Goal: Task Accomplishment & Management: Use online tool/utility

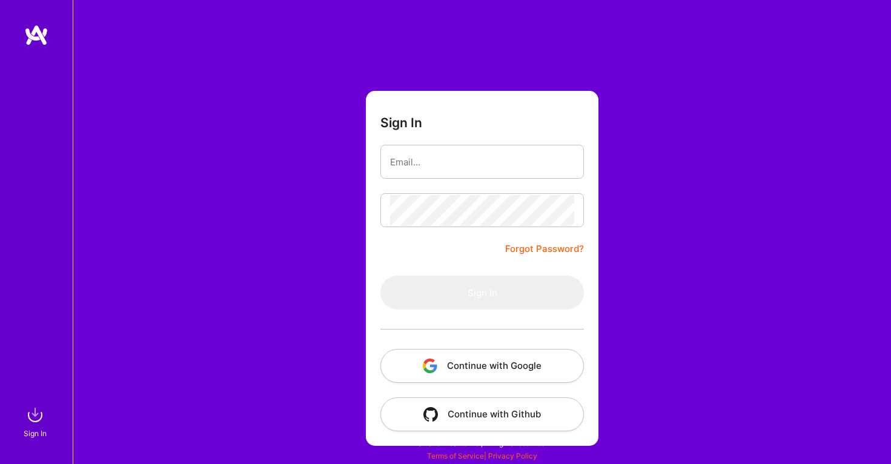
click at [481, 366] on button "Continue with Google" at bounding box center [483, 366] width 204 height 34
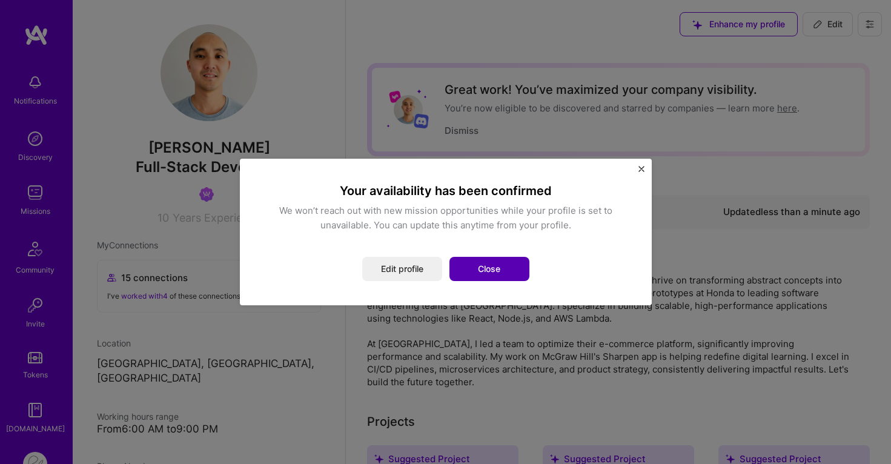
click at [506, 272] on button "Close" at bounding box center [490, 269] width 80 height 24
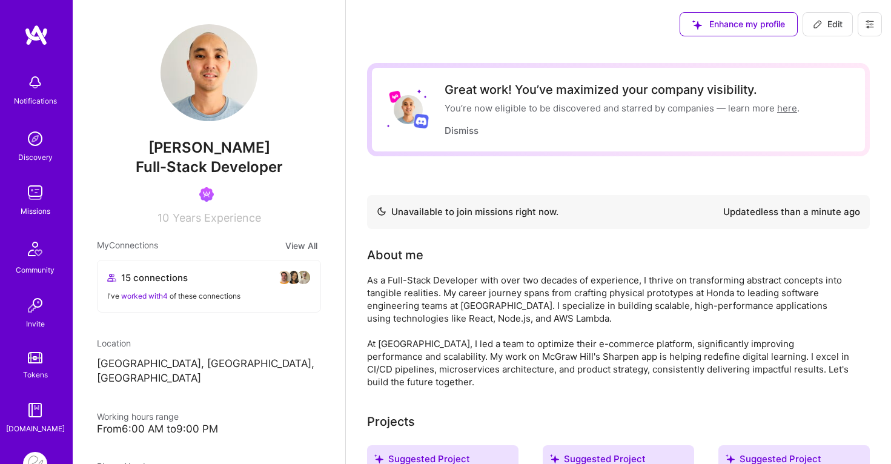
scroll to position [78, 0]
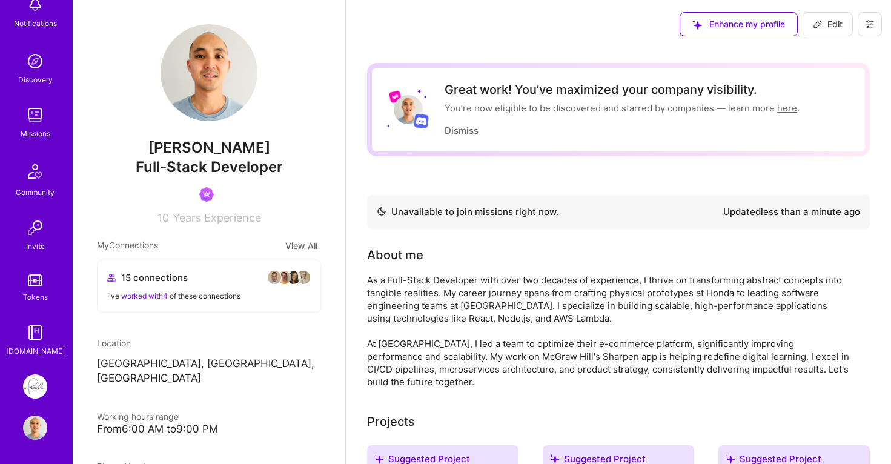
click at [44, 394] on img at bounding box center [35, 387] width 24 height 24
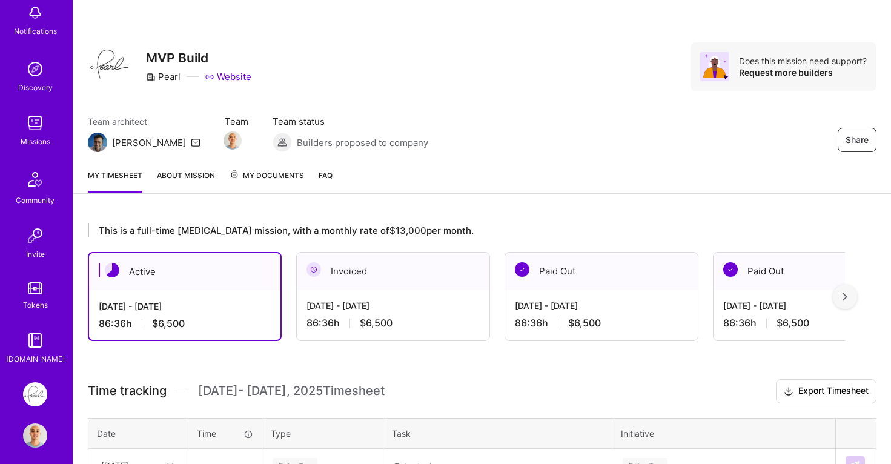
scroll to position [78, 0]
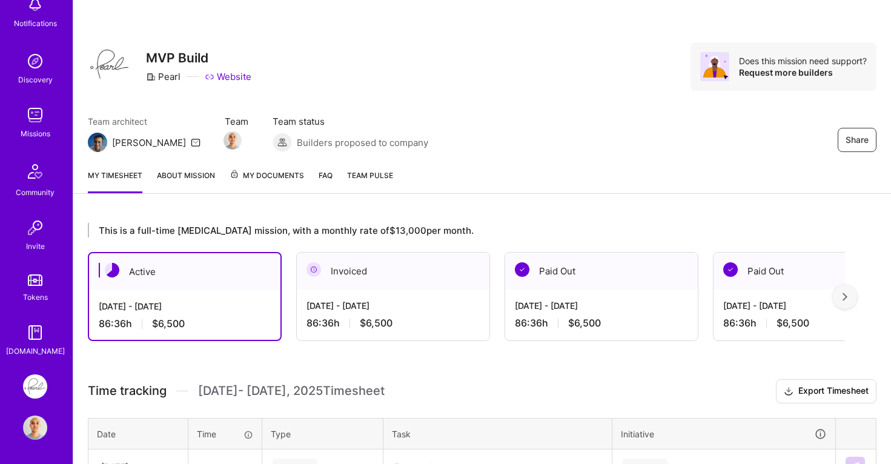
click at [38, 389] on img at bounding box center [35, 387] width 24 height 24
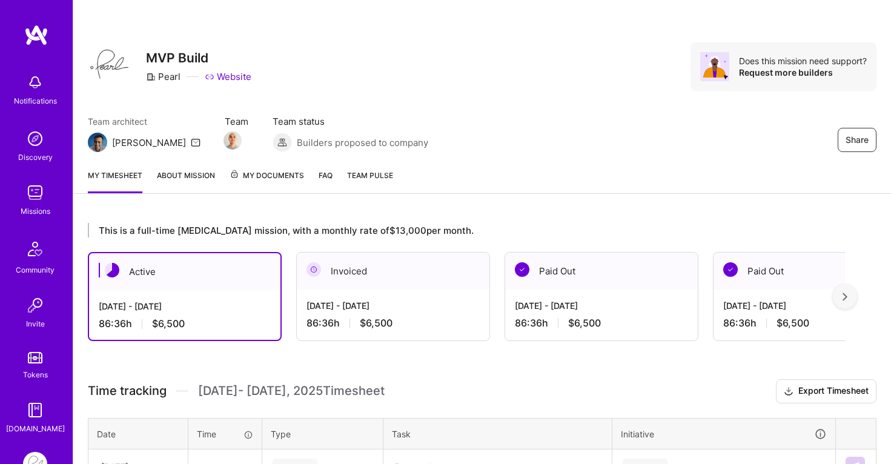
scroll to position [78, 0]
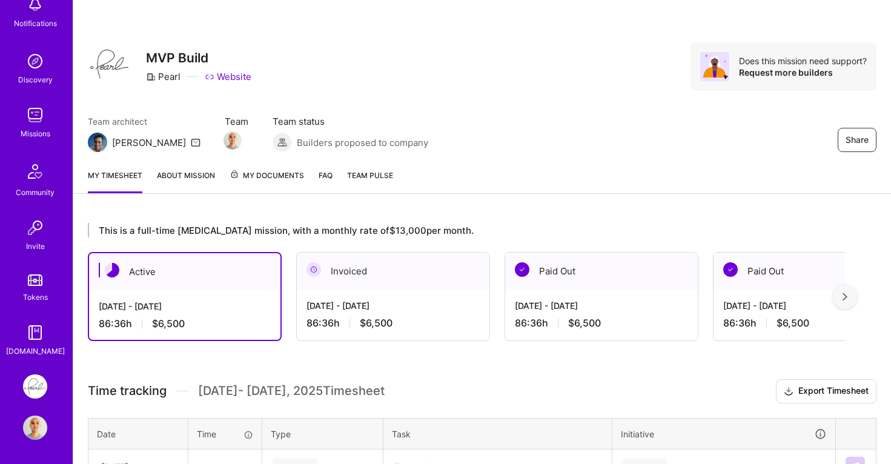
click at [39, 387] on img at bounding box center [35, 387] width 24 height 24
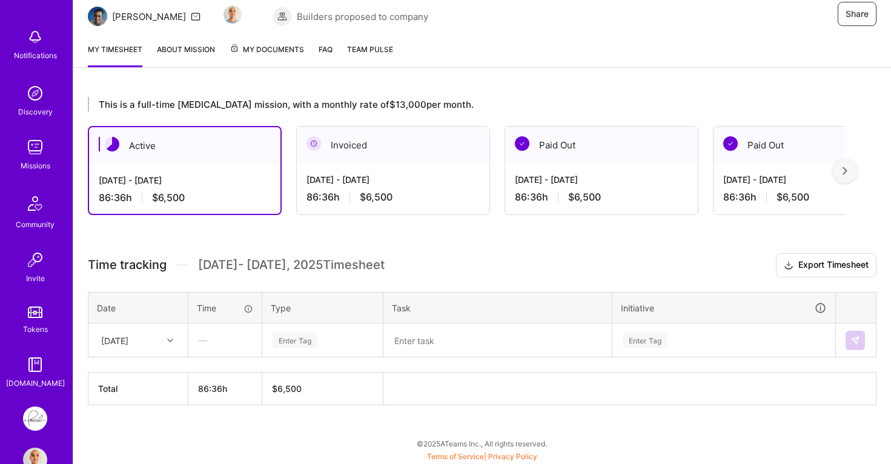
scroll to position [45, 0]
click at [43, 155] on img at bounding box center [35, 148] width 24 height 24
